Goal: Check status

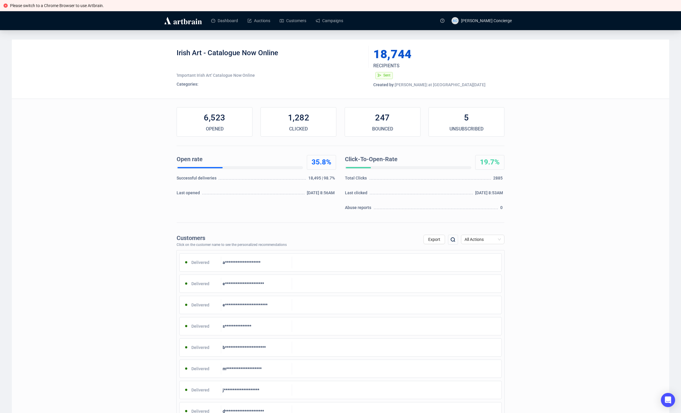
click at [95, 182] on div "**********" at bounding box center [341, 377] width 658 height 675
click at [495, 242] on span "All Actions" at bounding box center [483, 239] width 36 height 9
click at [484, 272] on div "Click" at bounding box center [483, 270] width 34 height 7
click at [492, 240] on span "Click" at bounding box center [483, 239] width 36 height 9
click at [479, 261] on div "Open" at bounding box center [483, 261] width 34 height 7
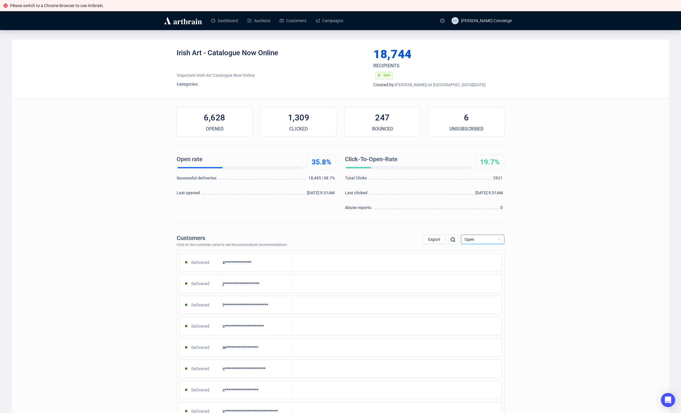
click at [486, 241] on span "Open" at bounding box center [483, 239] width 36 height 9
click at [478, 281] on div "Bounce" at bounding box center [483, 280] width 34 height 7
click at [480, 235] on span "Bounce" at bounding box center [483, 239] width 36 height 9
click at [475, 293] on div "Unsubscribe" at bounding box center [482, 289] width 41 height 9
click at [484, 240] on span "Unsubscribe" at bounding box center [483, 239] width 36 height 9
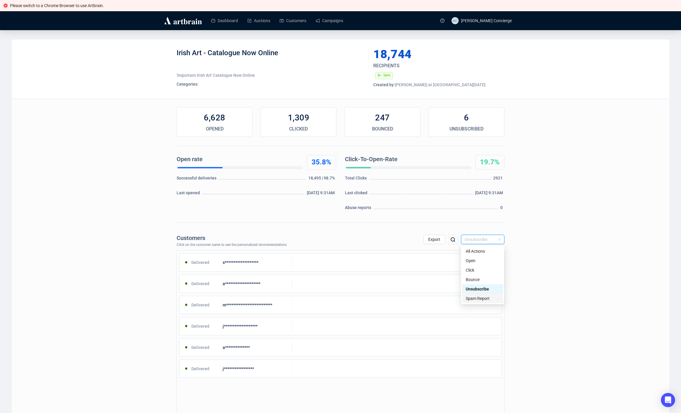
click at [479, 298] on div "Spam Report" at bounding box center [483, 298] width 34 height 7
click at [485, 239] on span "Spam Report" at bounding box center [483, 239] width 36 height 9
click at [480, 253] on div "All Actions" at bounding box center [483, 251] width 34 height 7
